Goal: Navigation & Orientation: Understand site structure

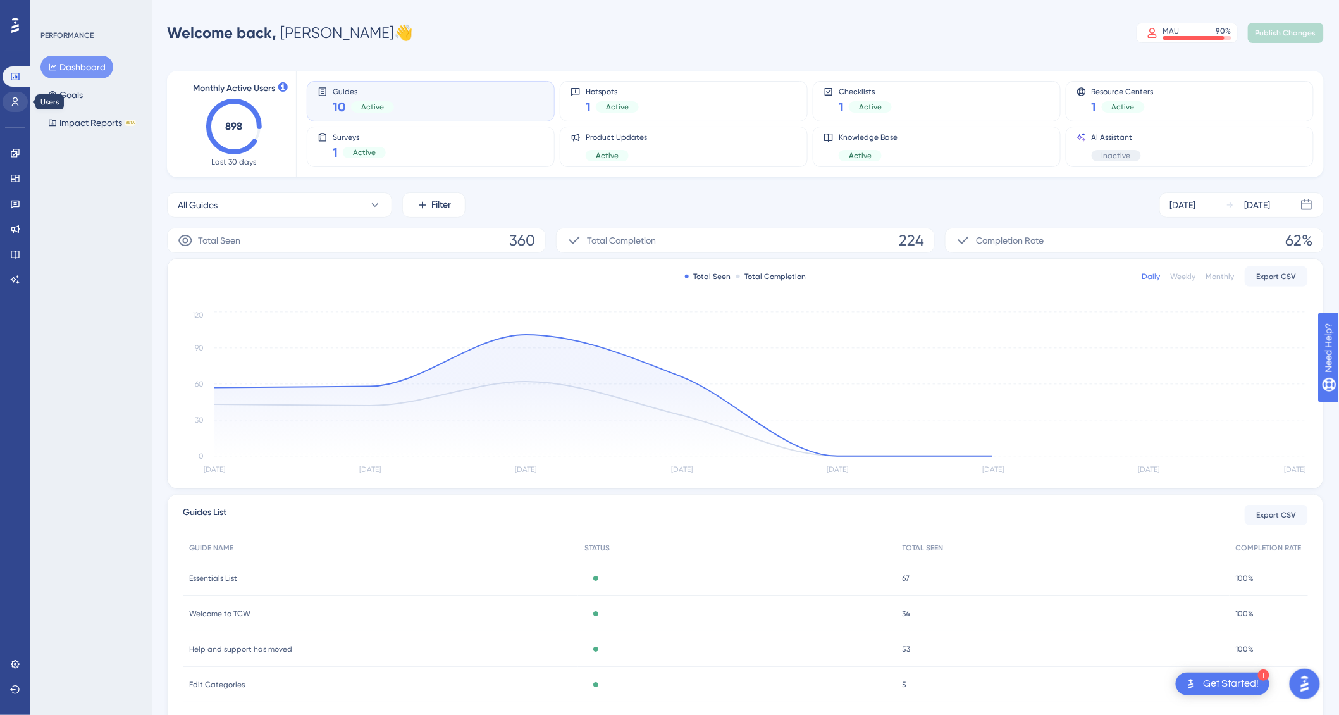
click at [18, 103] on icon at bounding box center [15, 102] width 10 height 10
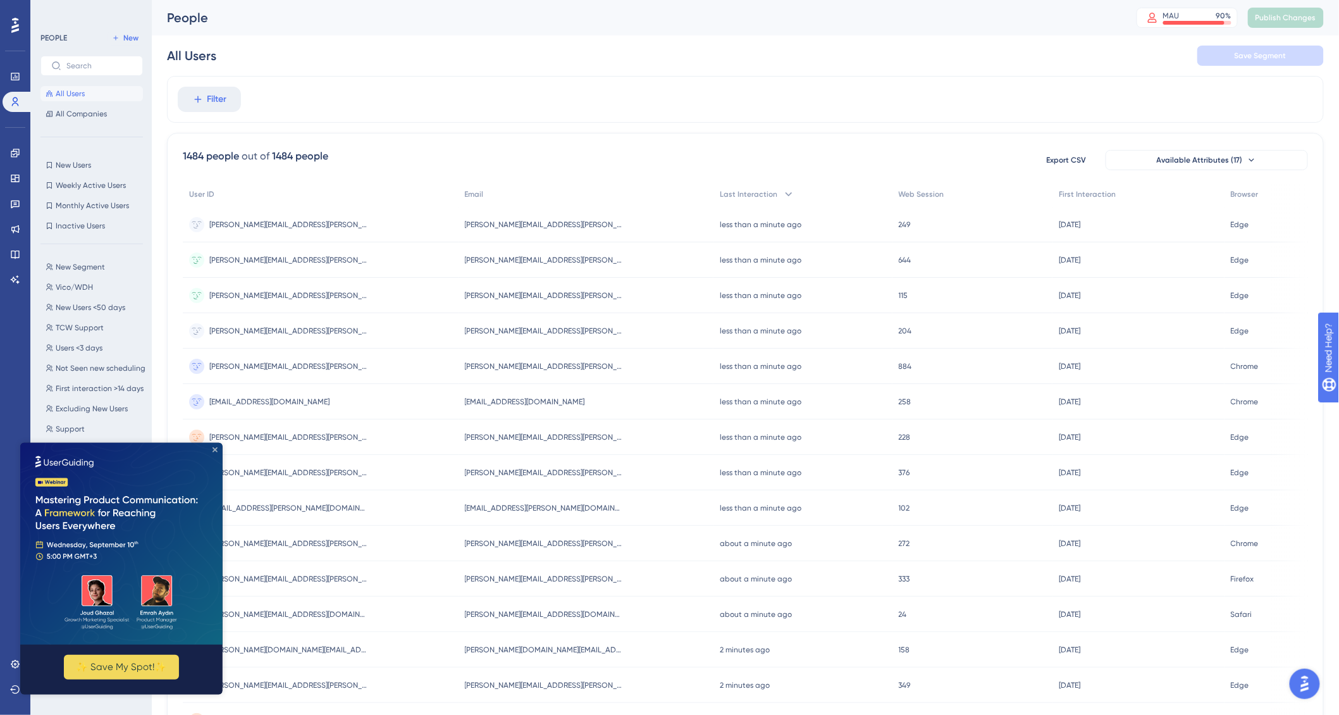
click at [216, 447] on icon "Close Preview" at bounding box center [214, 448] width 5 height 5
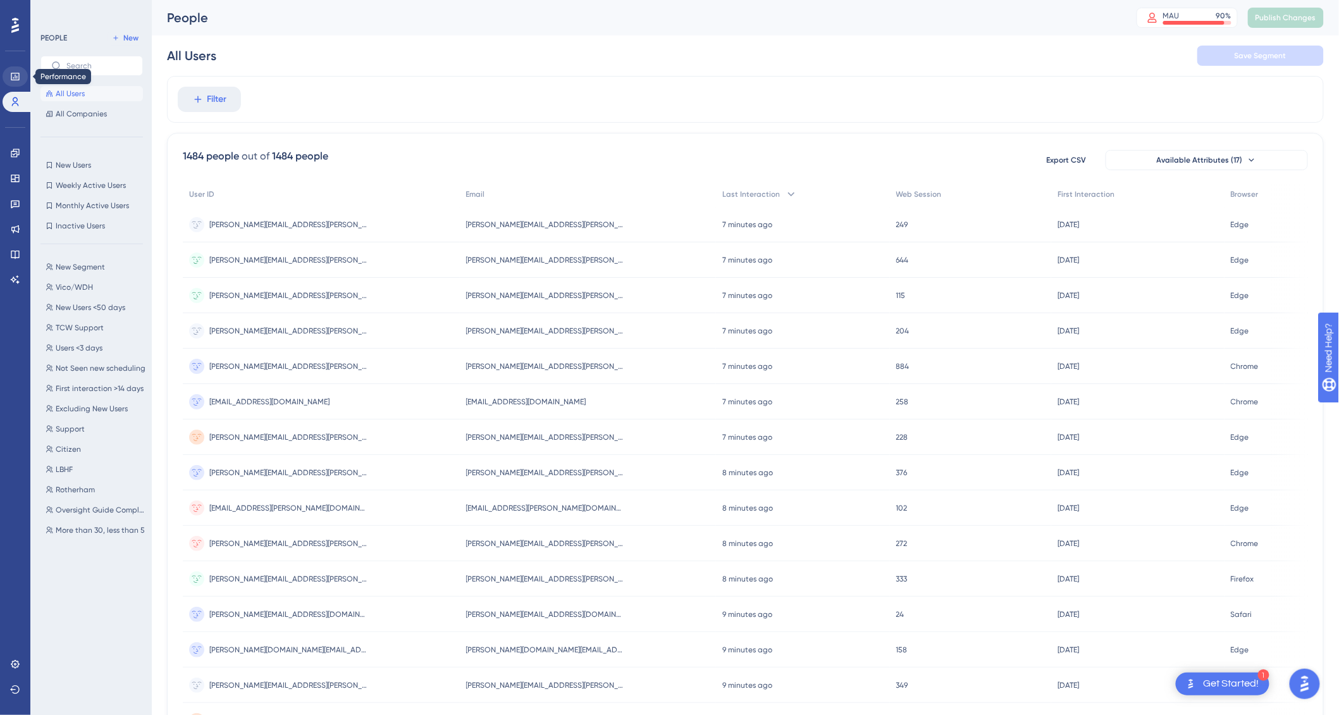
click at [12, 73] on icon at bounding box center [15, 76] width 10 height 10
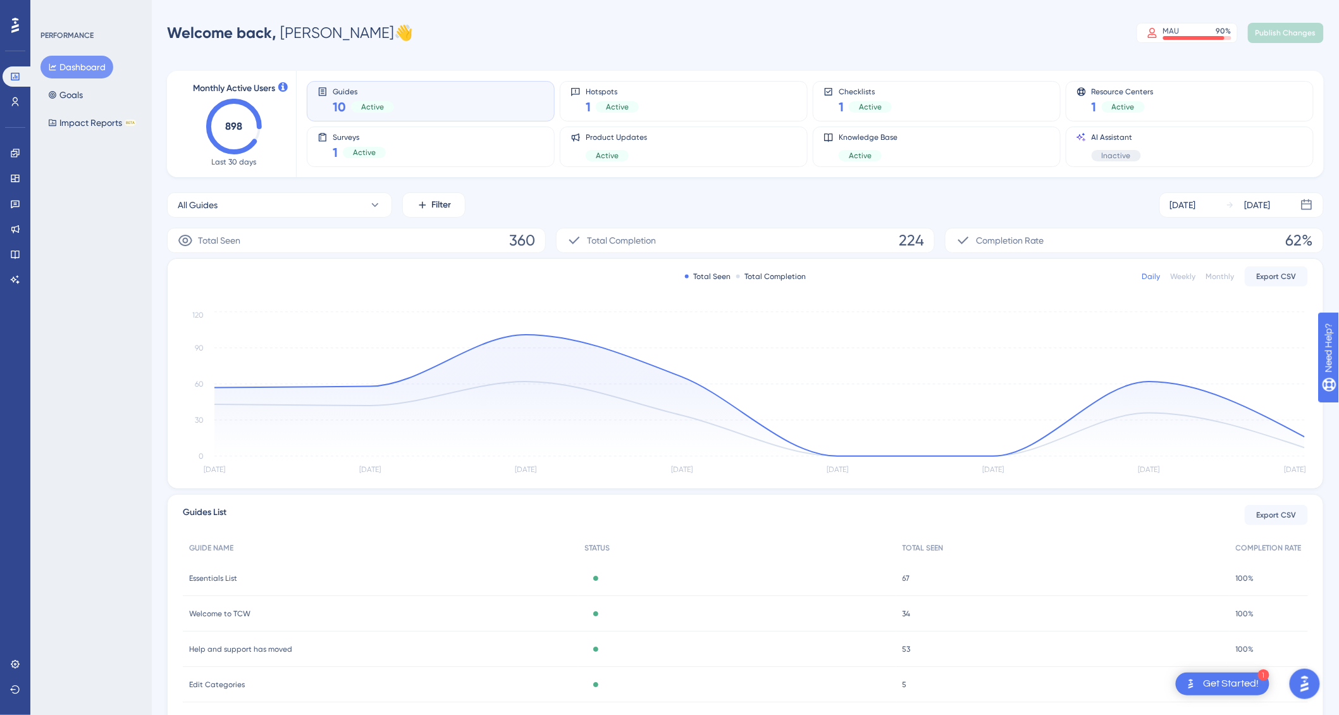
click at [644, 44] on div "Welcome back, Chris 👋 MAU 90 % Click to see add-on and upgrade options Publish …" at bounding box center [745, 32] width 1157 height 25
click at [18, 157] on link at bounding box center [15, 153] width 25 height 20
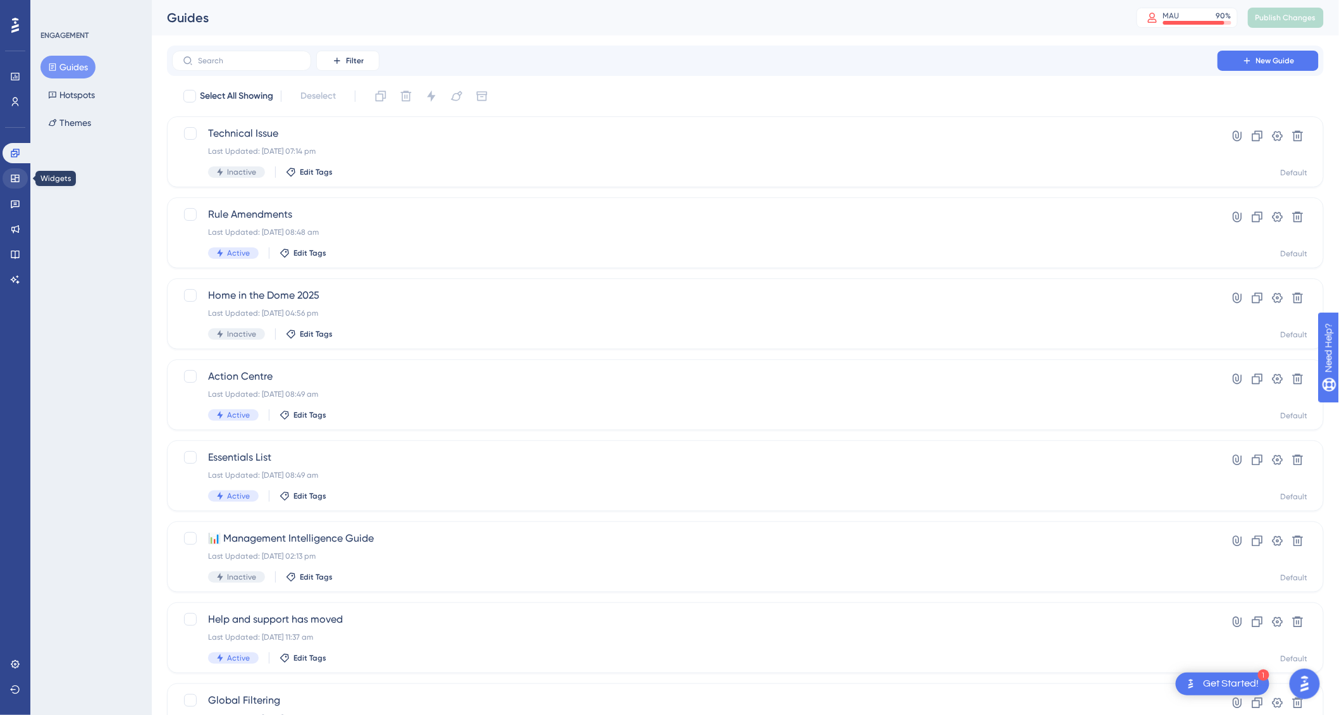
click at [15, 182] on icon at bounding box center [15, 179] width 8 height 8
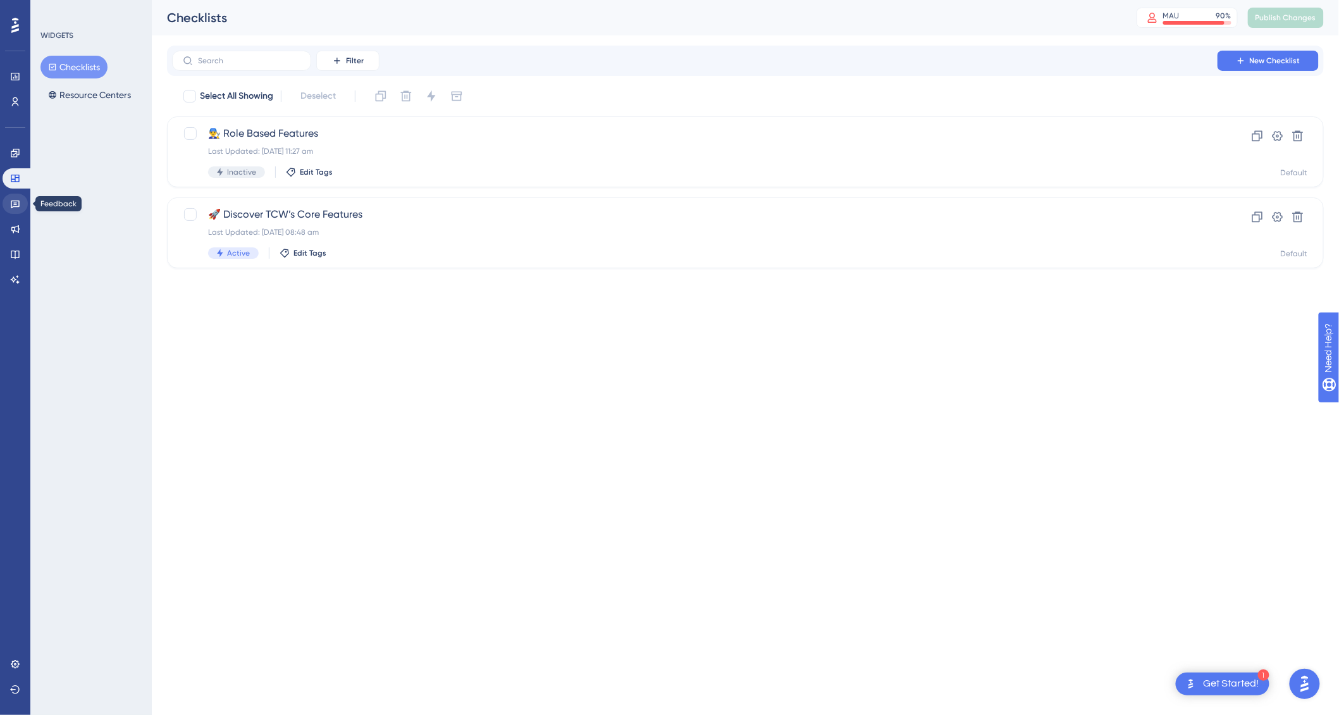
click at [15, 207] on icon at bounding box center [15, 204] width 9 height 8
click at [15, 233] on icon at bounding box center [15, 229] width 10 height 10
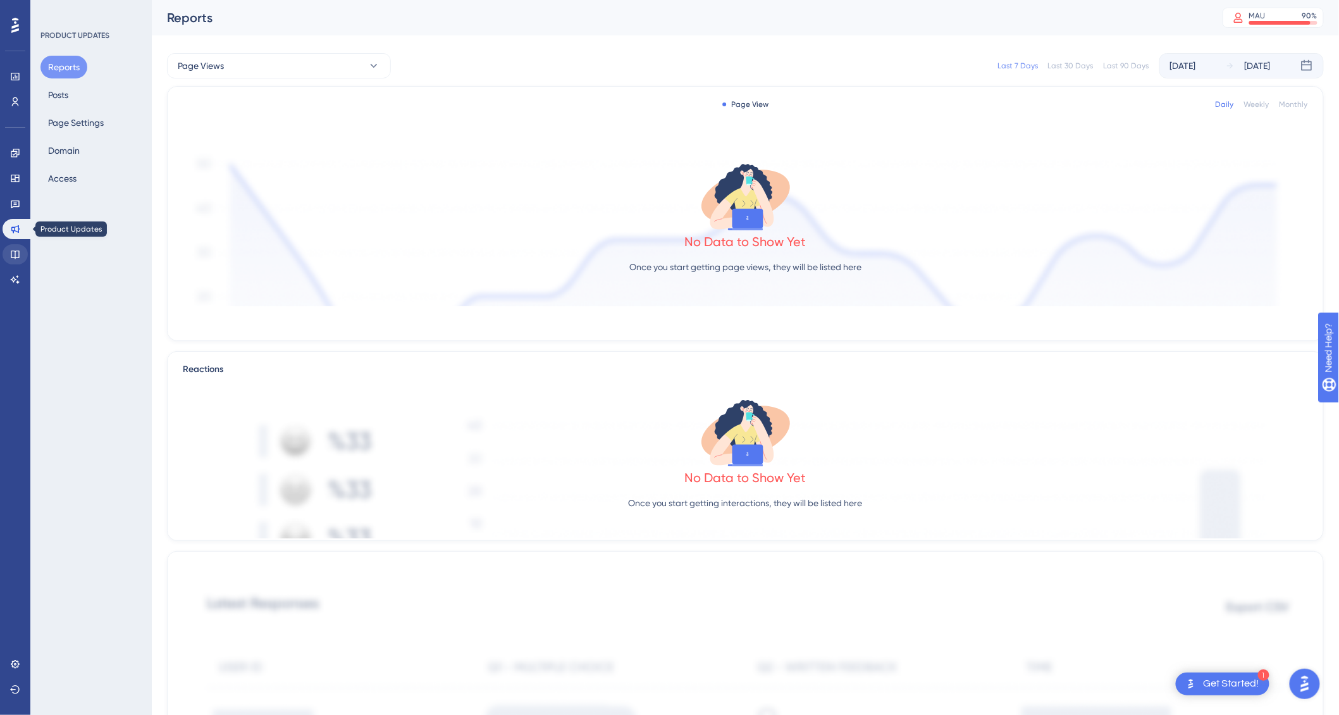
click at [15, 254] on icon at bounding box center [15, 254] width 10 height 10
